Goal: Task Accomplishment & Management: Use online tool/utility

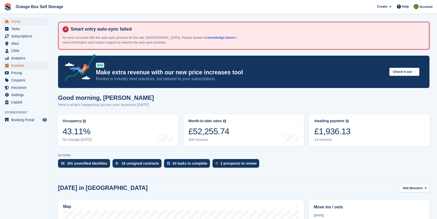
click at [23, 68] on span "Invoices" at bounding box center [26, 65] width 30 height 7
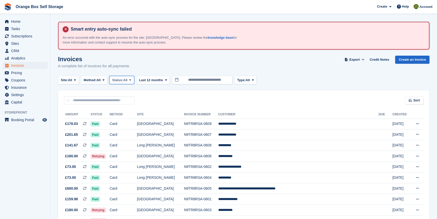
click at [126, 81] on span "All" at bounding box center [125, 79] width 4 height 5
click at [132, 121] on link "Open" at bounding box center [134, 119] width 44 height 9
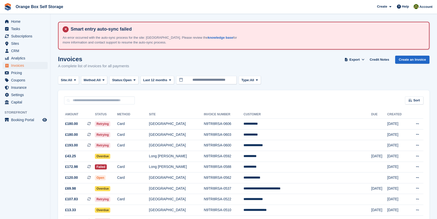
click at [27, 163] on aside "Home Tasks Subscriptions Subscriptions Subscriptions Contracts Price increases …" at bounding box center [25, 110] width 50 height 193
click at [200, 145] on td "[GEOGRAPHIC_DATA]" at bounding box center [176, 145] width 55 height 11
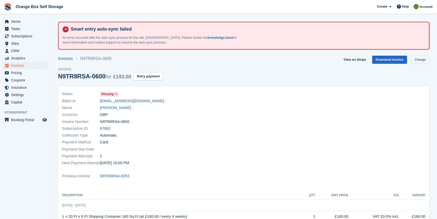
click at [426, 62] on link "Charge" at bounding box center [420, 60] width 18 height 8
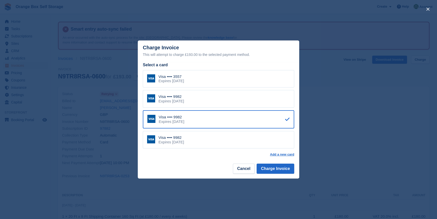
click at [199, 76] on div "Visa •••• 3557 Expires March 2029" at bounding box center [218, 79] width 151 height 18
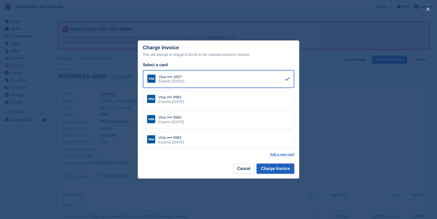
click at [275, 170] on button "Charge Invoice" at bounding box center [276, 168] width 38 height 10
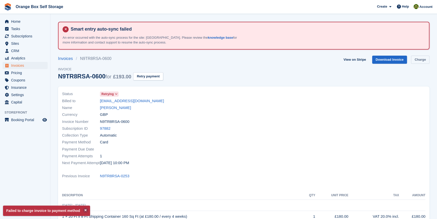
click at [419, 57] on link "Charge" at bounding box center [420, 60] width 18 height 8
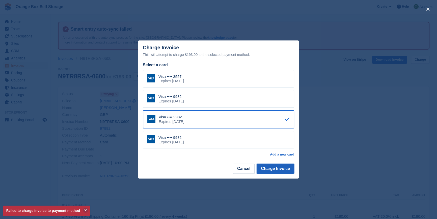
click at [281, 167] on button "Charge Invoice" at bounding box center [276, 168] width 38 height 10
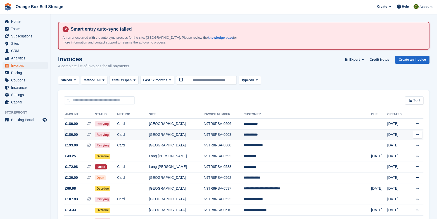
click at [204, 134] on td "[GEOGRAPHIC_DATA]" at bounding box center [176, 134] width 55 height 11
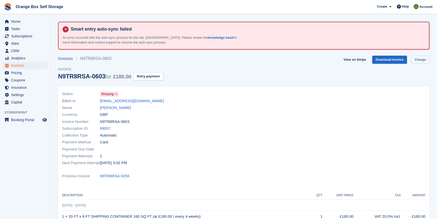
click at [415, 60] on link "Charge" at bounding box center [420, 60] width 18 height 8
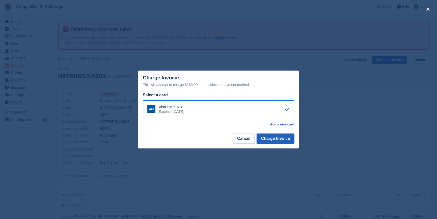
click at [265, 135] on button "Charge Invoice" at bounding box center [276, 138] width 38 height 10
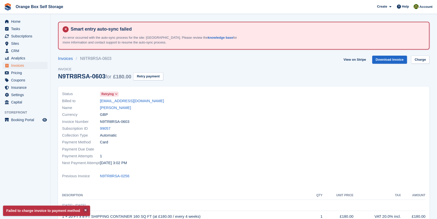
click at [281, 154] on div at bounding box center [336, 128] width 185 height 82
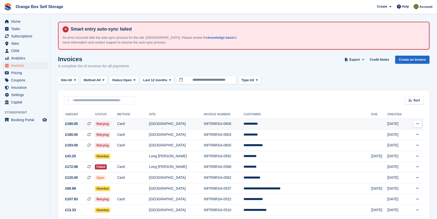
click at [278, 126] on td "**********" at bounding box center [308, 123] width 128 height 11
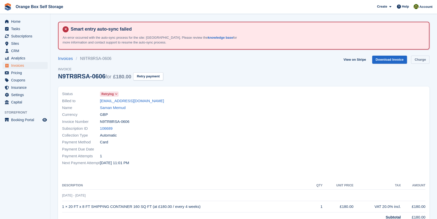
click at [414, 63] on link "Charge" at bounding box center [420, 60] width 18 height 8
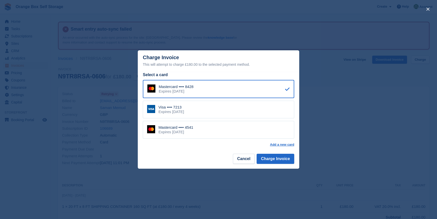
click at [209, 111] on div "Visa •••• 7213 Expires November 2029" at bounding box center [218, 109] width 151 height 18
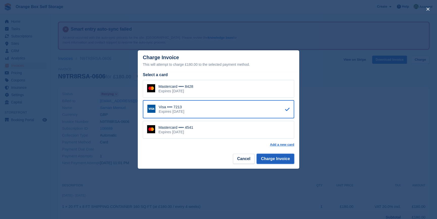
click at [277, 157] on button "Charge Invoice" at bounding box center [276, 158] width 38 height 10
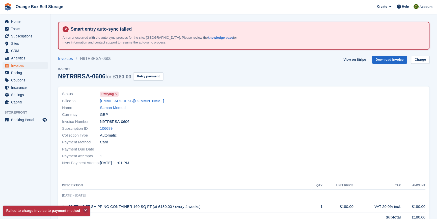
click at [425, 52] on section "Smart entry auto-sync failed An error occurred with the auto-sync process for t…" at bounding box center [243, 155] width 387 height 310
click at [422, 58] on link "Charge" at bounding box center [420, 60] width 18 height 8
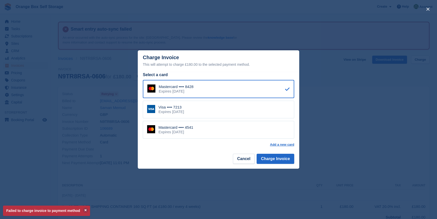
click at [203, 131] on div "Mastercard •••• 4541 Expires November 2029" at bounding box center [218, 130] width 151 height 18
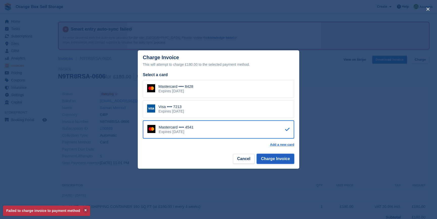
click at [282, 155] on button "Charge Invoice" at bounding box center [276, 158] width 38 height 10
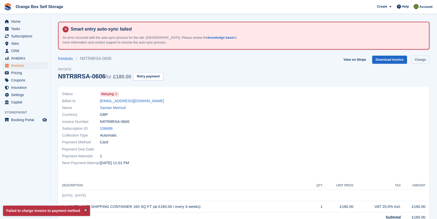
click at [420, 59] on link "Charge" at bounding box center [420, 60] width 18 height 8
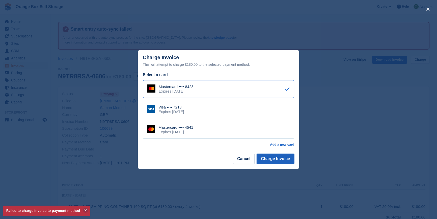
click at [271, 159] on button "Charge Invoice" at bounding box center [276, 158] width 38 height 10
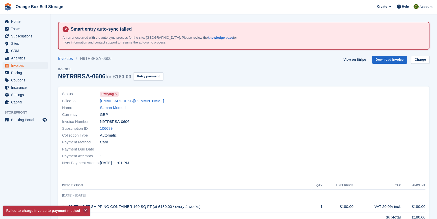
click at [200, 154] on div "Payment Attempts 1" at bounding box center [151, 155] width 179 height 7
drag, startPoint x: 200, startPoint y: 154, endPoint x: 200, endPoint y: 148, distance: 6.1
